Goal: Entertainment & Leisure: Consume media (video, audio)

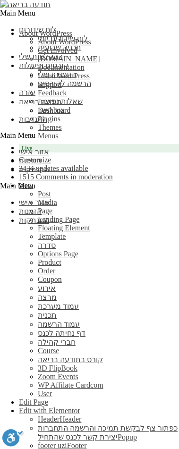
scroll to position [193, 0]
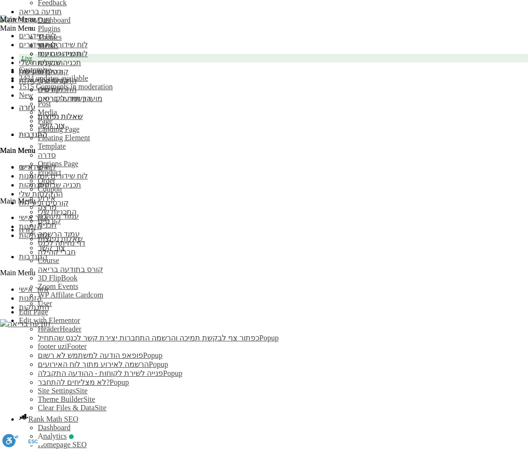
scroll to position [149, 0]
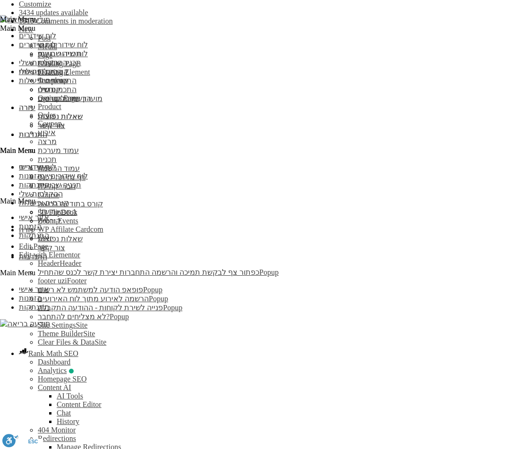
type input "2.040105"
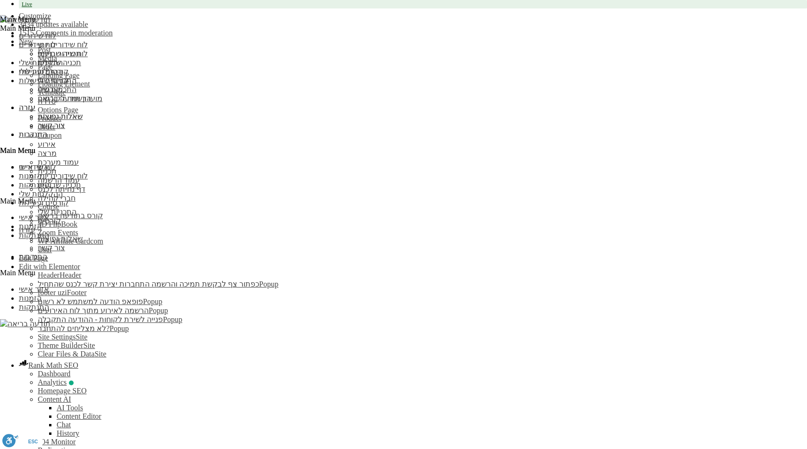
scroll to position [74, 0]
